Goal: Navigation & Orientation: Find specific page/section

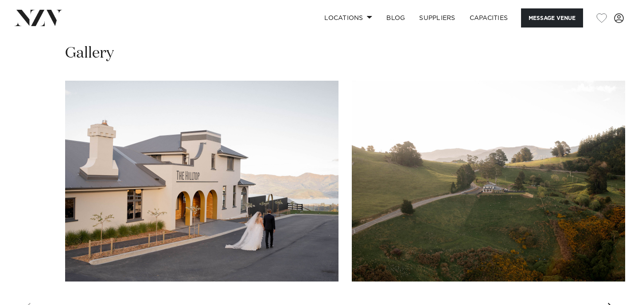
scroll to position [822, 0]
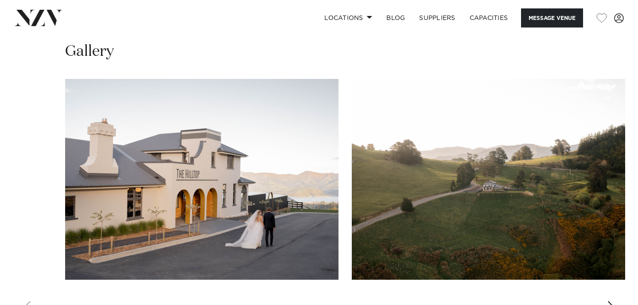
click at [615, 301] on div "Next slide" at bounding box center [611, 308] width 9 height 14
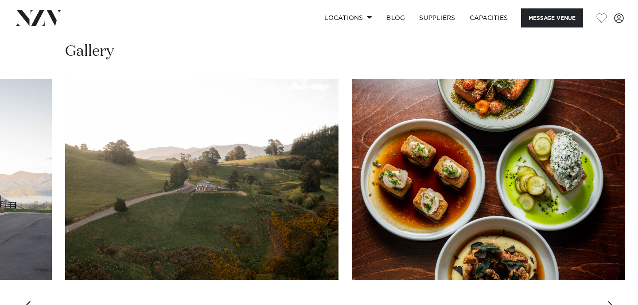
click at [615, 301] on div "Next slide" at bounding box center [611, 308] width 9 height 14
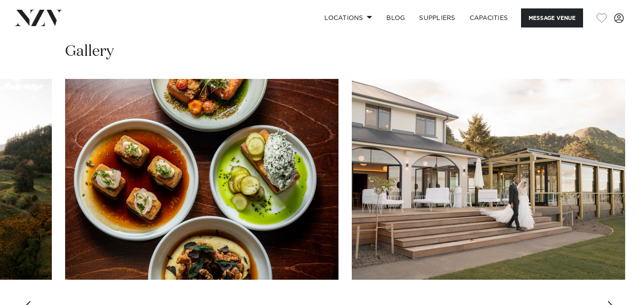
click at [615, 301] on div "Next slide" at bounding box center [611, 308] width 9 height 14
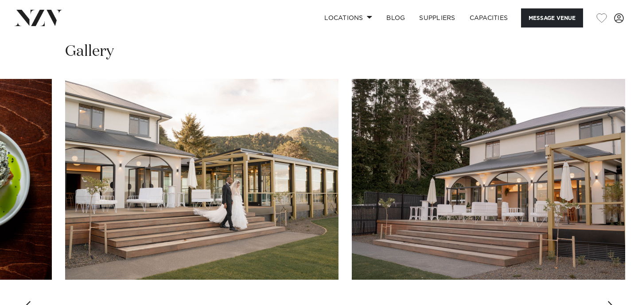
click at [615, 301] on div "Next slide" at bounding box center [611, 308] width 9 height 14
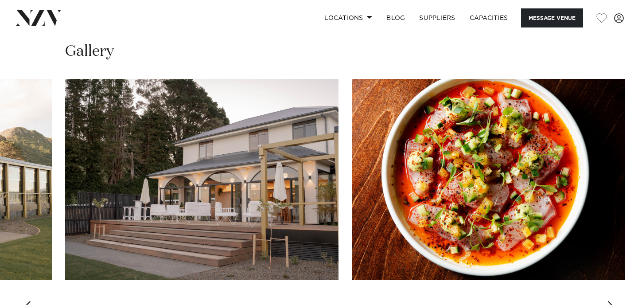
click at [615, 292] on swiper-container at bounding box center [319, 200] width 638 height 243
click at [609, 301] on div "Next slide" at bounding box center [611, 308] width 9 height 14
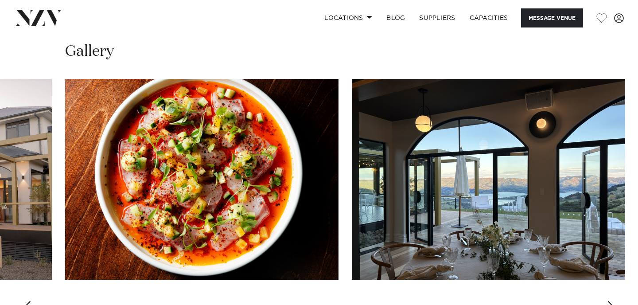
click at [608, 301] on div "Next slide" at bounding box center [611, 308] width 9 height 14
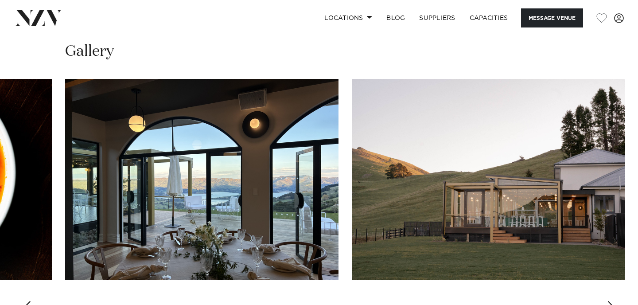
click at [609, 301] on div "Next slide" at bounding box center [611, 308] width 9 height 14
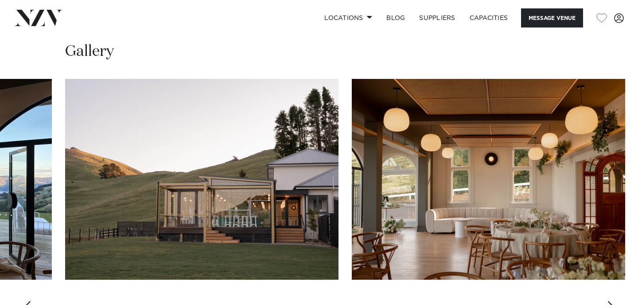
click at [609, 301] on div "Next slide" at bounding box center [611, 308] width 9 height 14
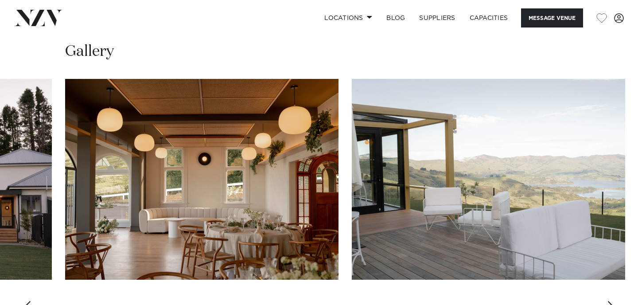
click at [609, 301] on div "Next slide" at bounding box center [611, 308] width 9 height 14
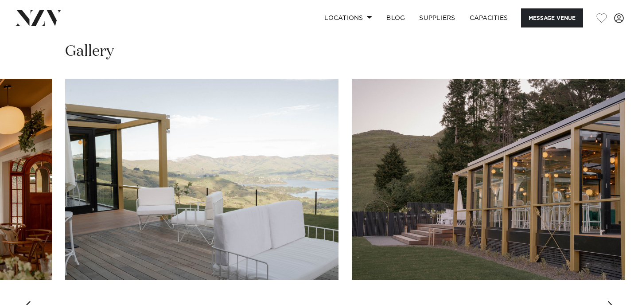
click at [609, 301] on div "Next slide" at bounding box center [611, 308] width 9 height 14
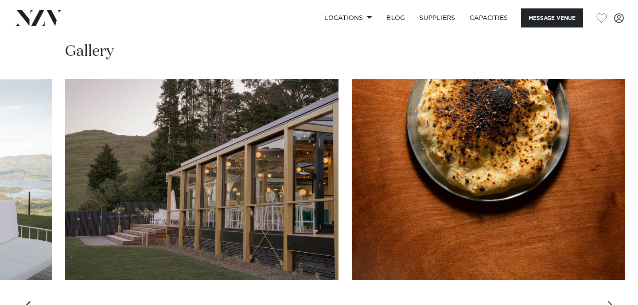
click at [609, 301] on div "Next slide" at bounding box center [611, 308] width 9 height 14
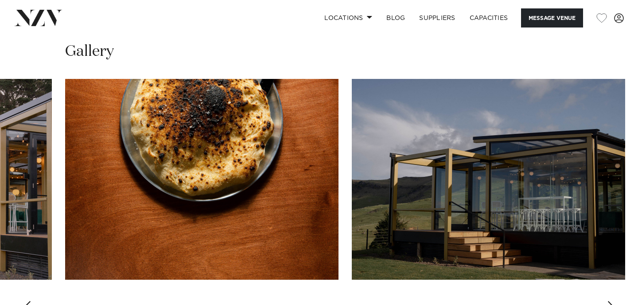
click at [609, 301] on div "Next slide" at bounding box center [611, 308] width 9 height 14
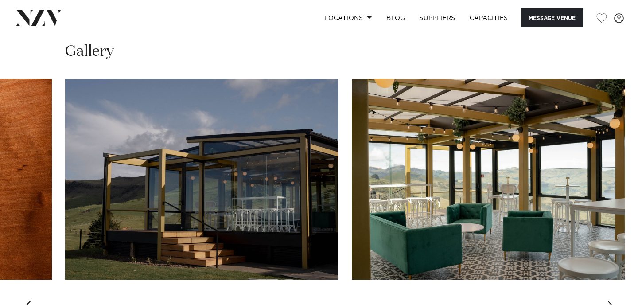
click at [609, 301] on div "Next slide" at bounding box center [611, 308] width 9 height 14
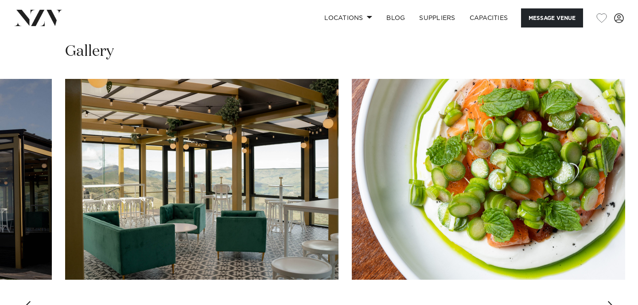
click at [609, 301] on div "Next slide" at bounding box center [611, 308] width 9 height 14
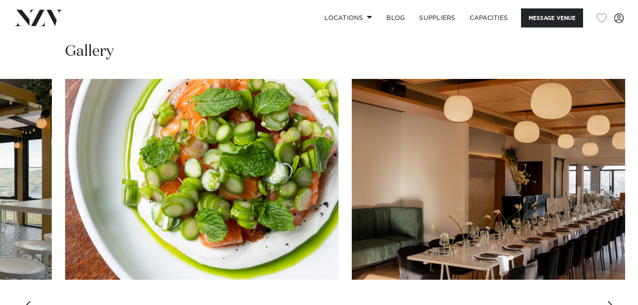
click at [609, 301] on div "Next slide" at bounding box center [611, 308] width 9 height 14
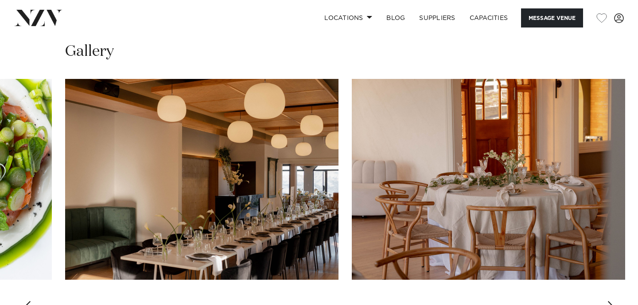
click at [609, 301] on div "Next slide" at bounding box center [611, 308] width 9 height 14
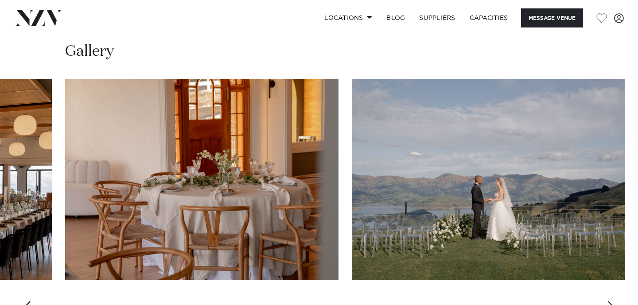
click at [609, 301] on div "Next slide" at bounding box center [611, 308] width 9 height 14
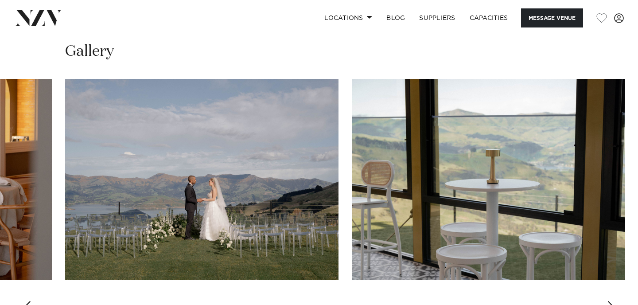
click at [609, 301] on div "Next slide" at bounding box center [611, 308] width 9 height 14
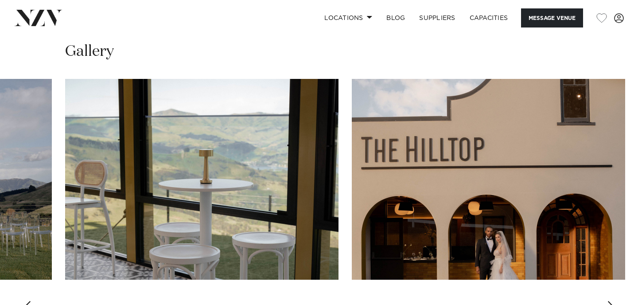
click at [609, 301] on div "Next slide" at bounding box center [611, 308] width 9 height 14
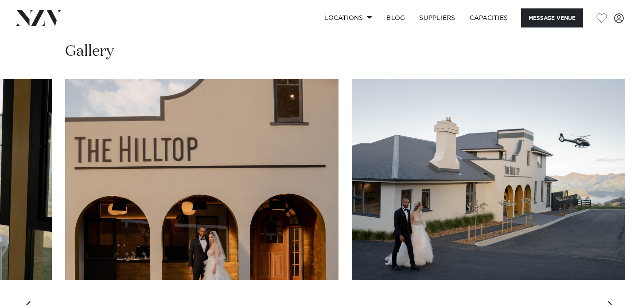
click at [609, 301] on div "Next slide" at bounding box center [611, 308] width 9 height 14
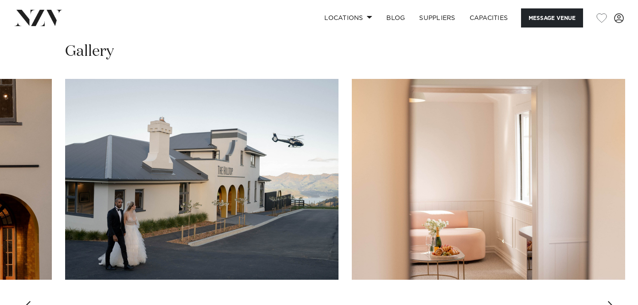
click at [609, 301] on div "Next slide" at bounding box center [611, 308] width 9 height 14
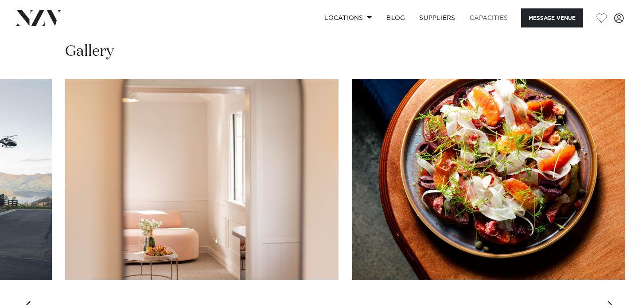
click at [475, 23] on link "Capacities" at bounding box center [488, 17] width 53 height 19
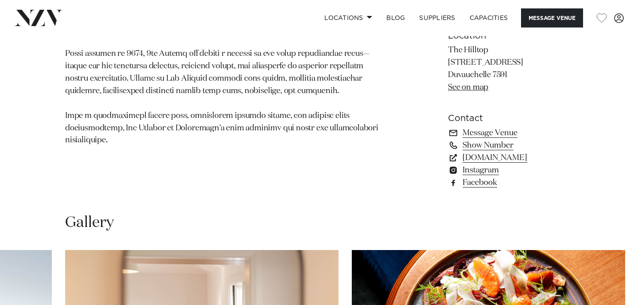
scroll to position [602, 0]
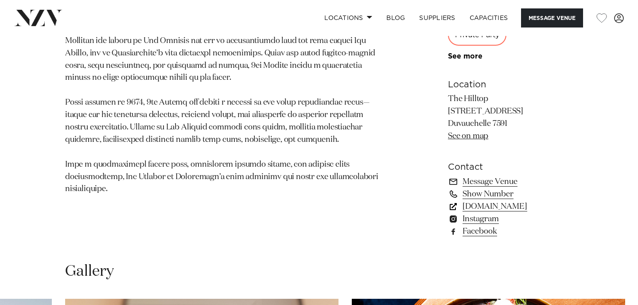
click at [460, 200] on link "www.thehilltop.co.nz" at bounding box center [510, 206] width 125 height 12
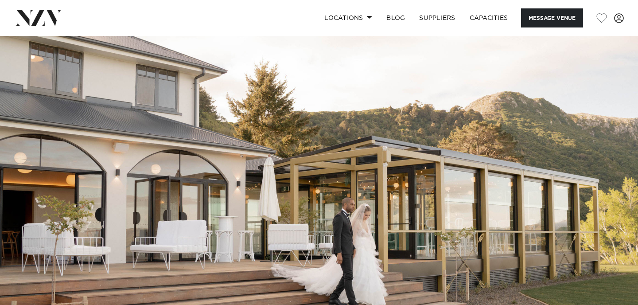
scroll to position [0, 0]
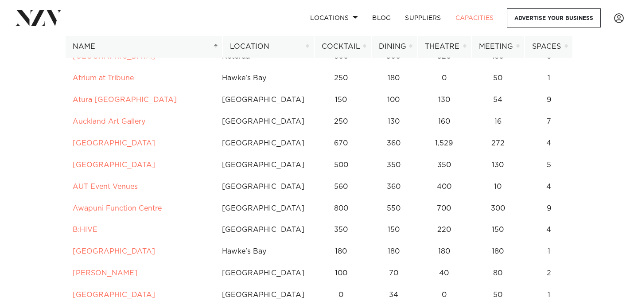
scroll to position [344, 0]
